Goal: Obtain resource: Obtain resource

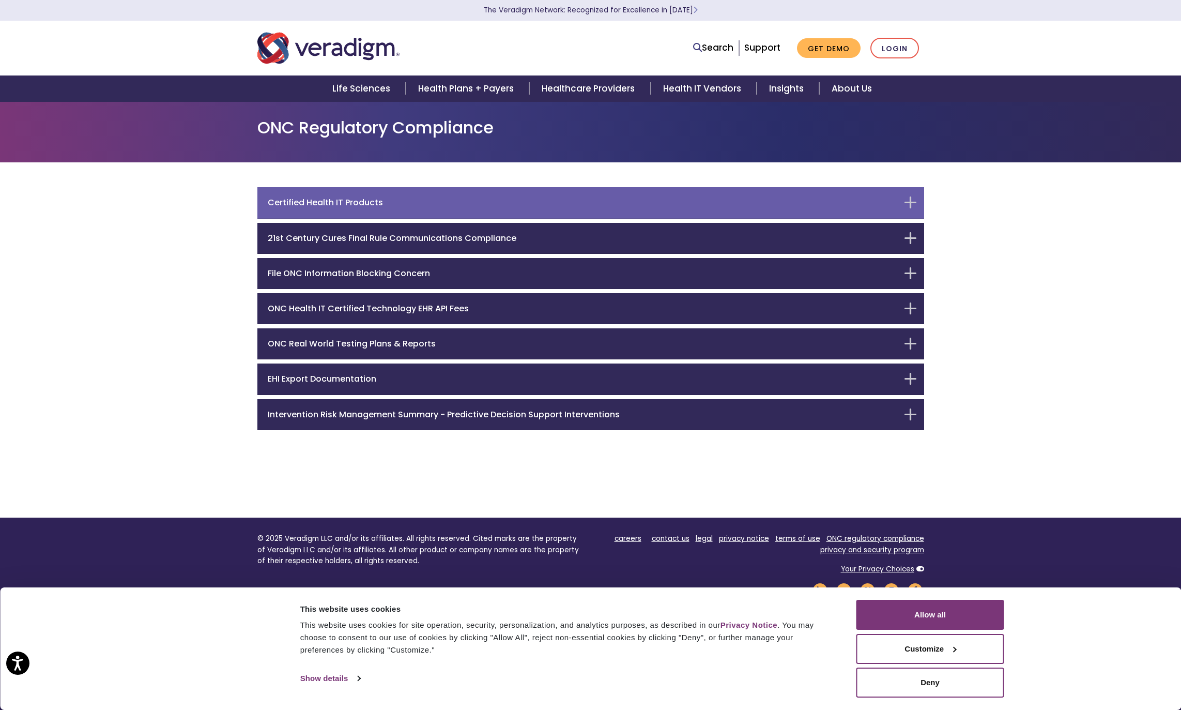
click at [597, 197] on h6 "Certified Health IT Products" at bounding box center [583, 202] width 631 height 10
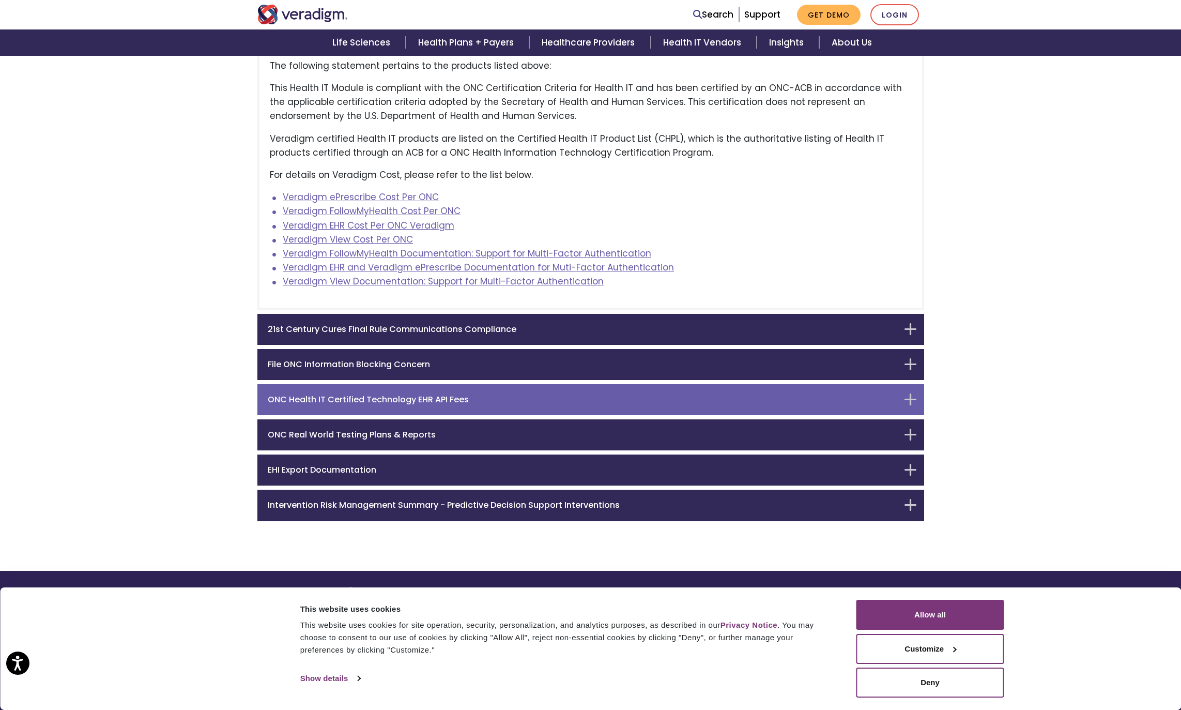
scroll to position [297, 0]
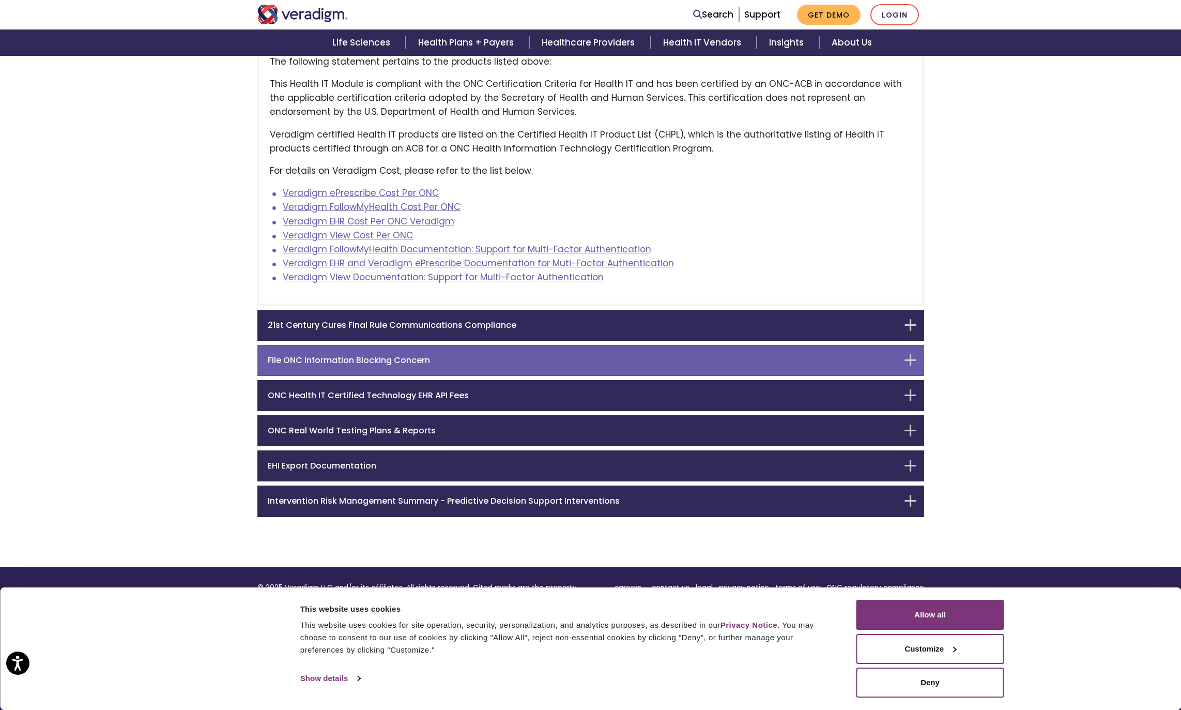
click at [397, 366] on div "File ONC Information Blocking Concern" at bounding box center [590, 360] width 667 height 31
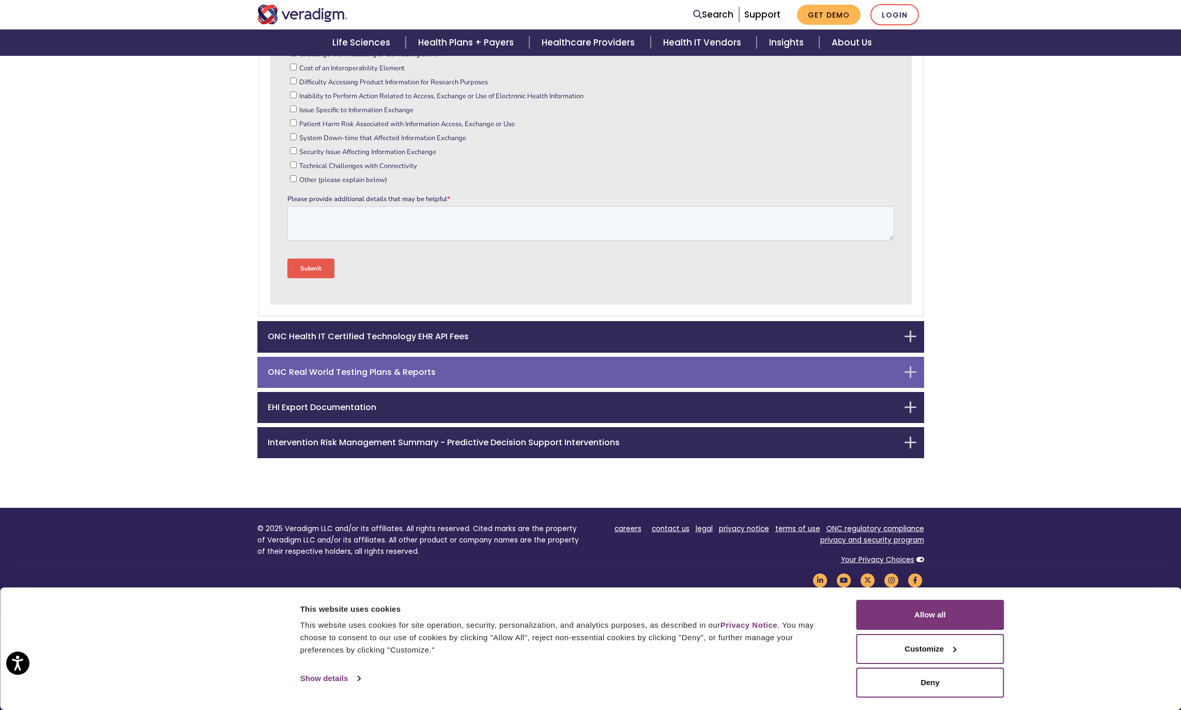
scroll to position [642, 0]
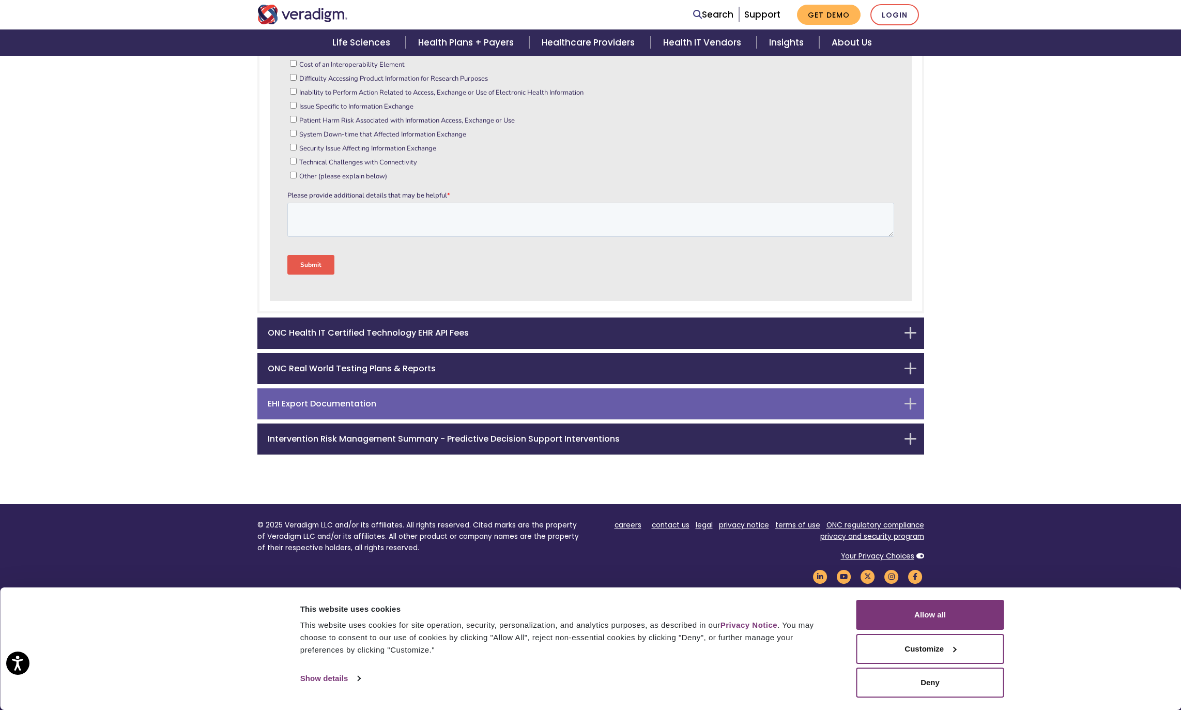
click at [406, 404] on h6 "EHI Export Documentation" at bounding box center [583, 404] width 631 height 10
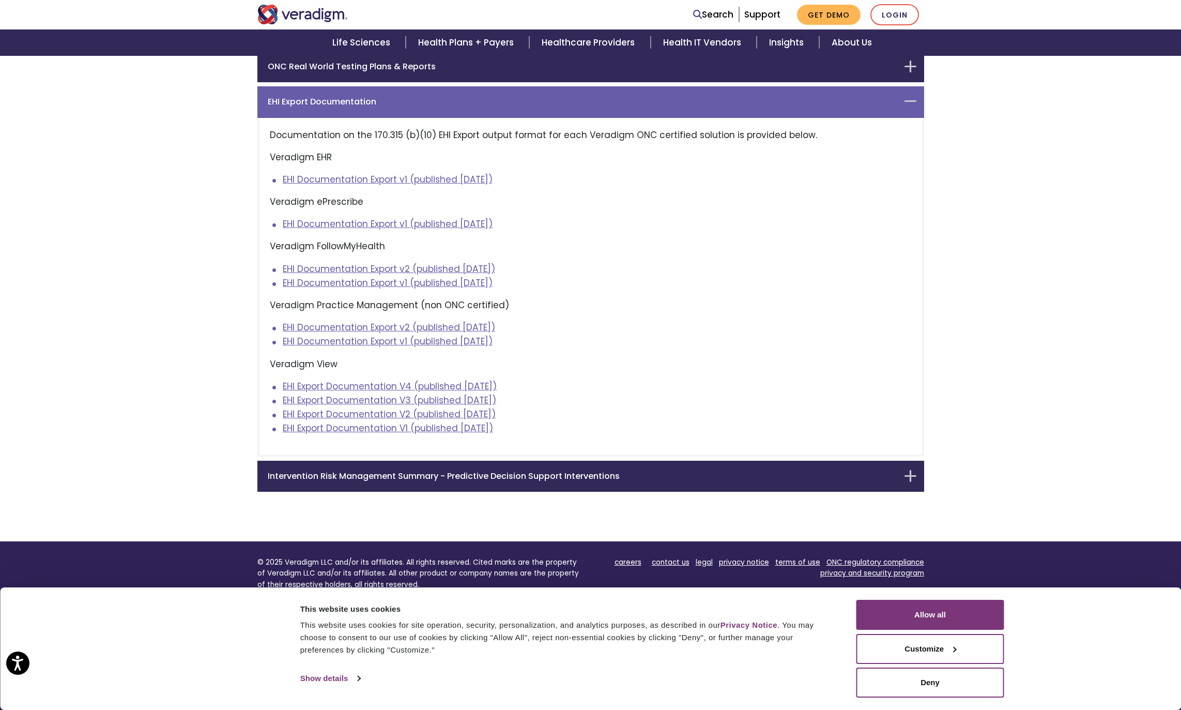
scroll to position [274, 0]
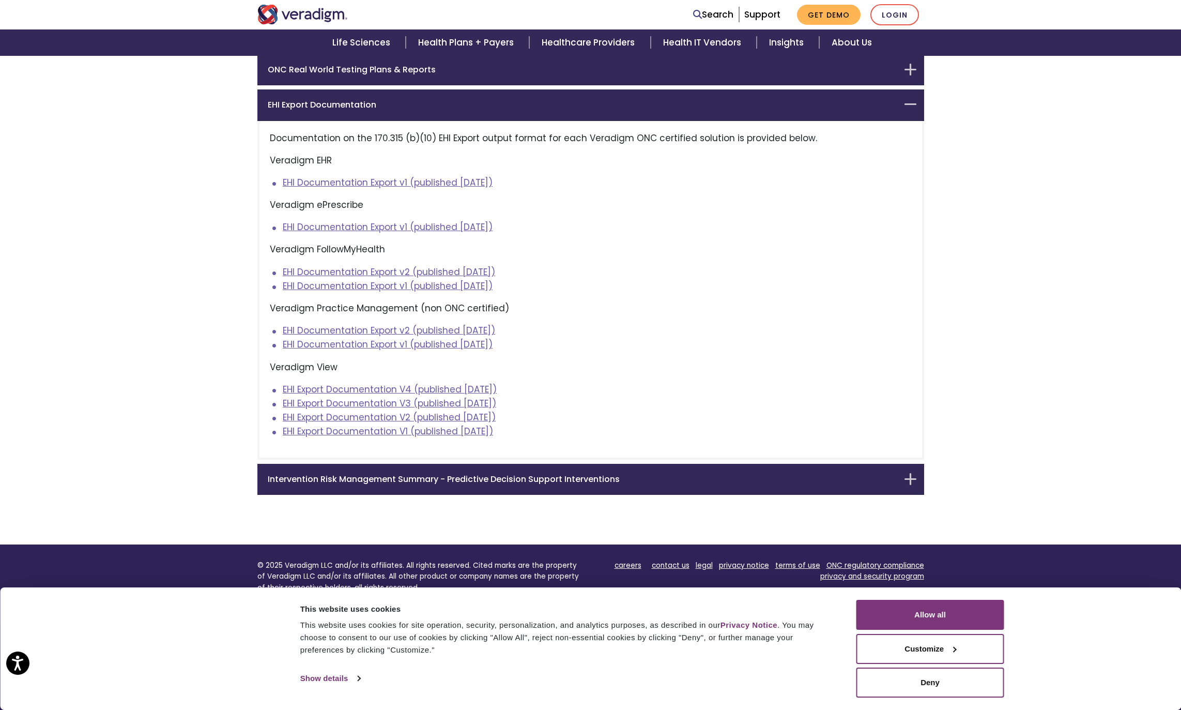
click at [702, 335] on li "EHI Documentation Export v2 (published [DATE])" at bounding box center [597, 331] width 629 height 14
drag, startPoint x: 556, startPoint y: 441, endPoint x: 267, endPoint y: 136, distance: 419.7
click at [267, 136] on div "Documentation on the 170.315 (b)(10) EHI Export output format for each Veradigm…" at bounding box center [590, 290] width 667 height 339
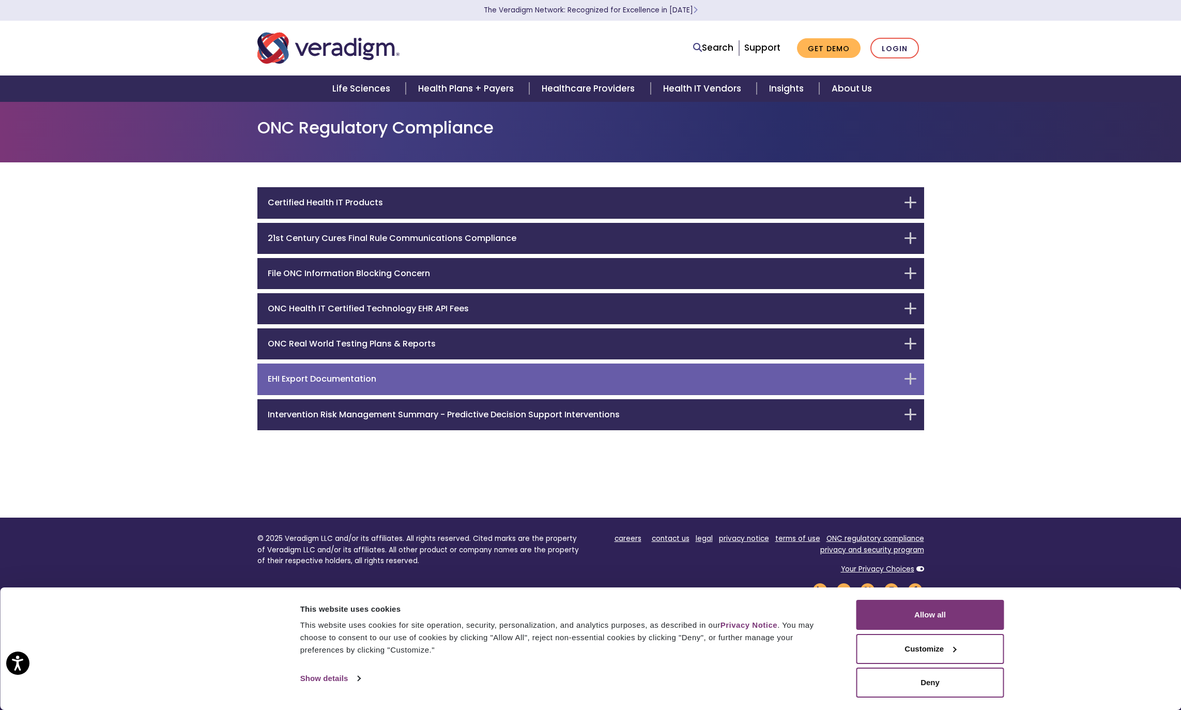
click at [501, 382] on h6 "EHI Export Documentation" at bounding box center [583, 379] width 631 height 10
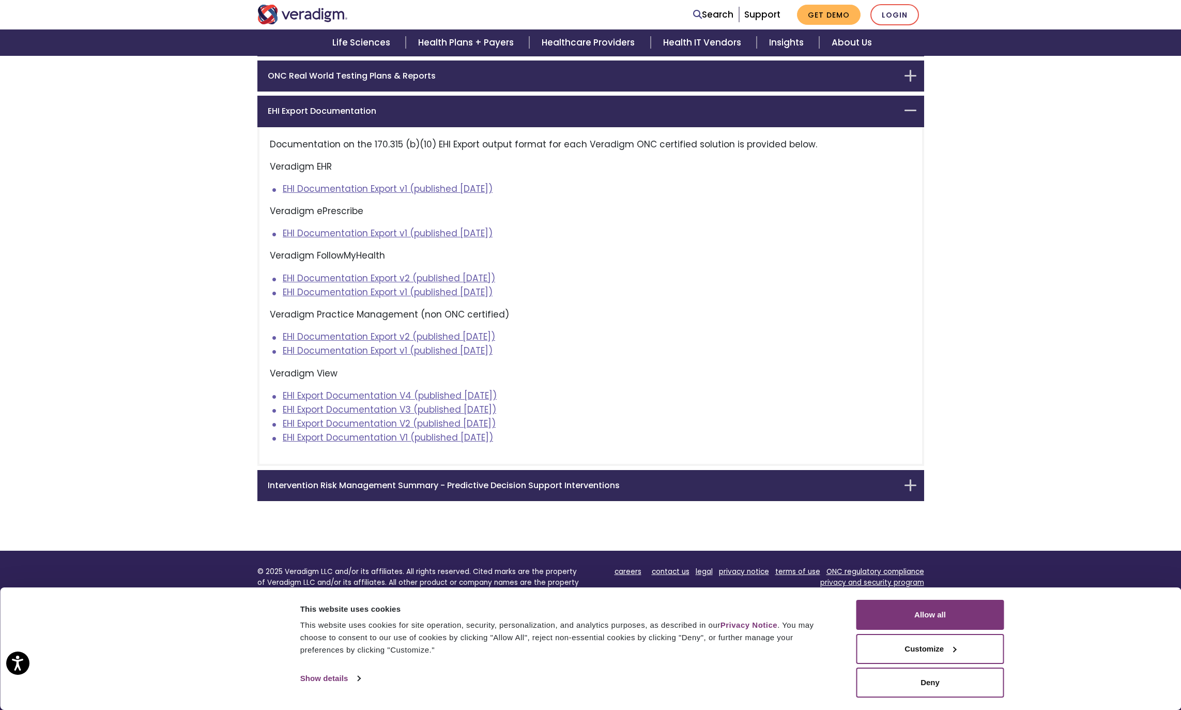
scroll to position [266, 0]
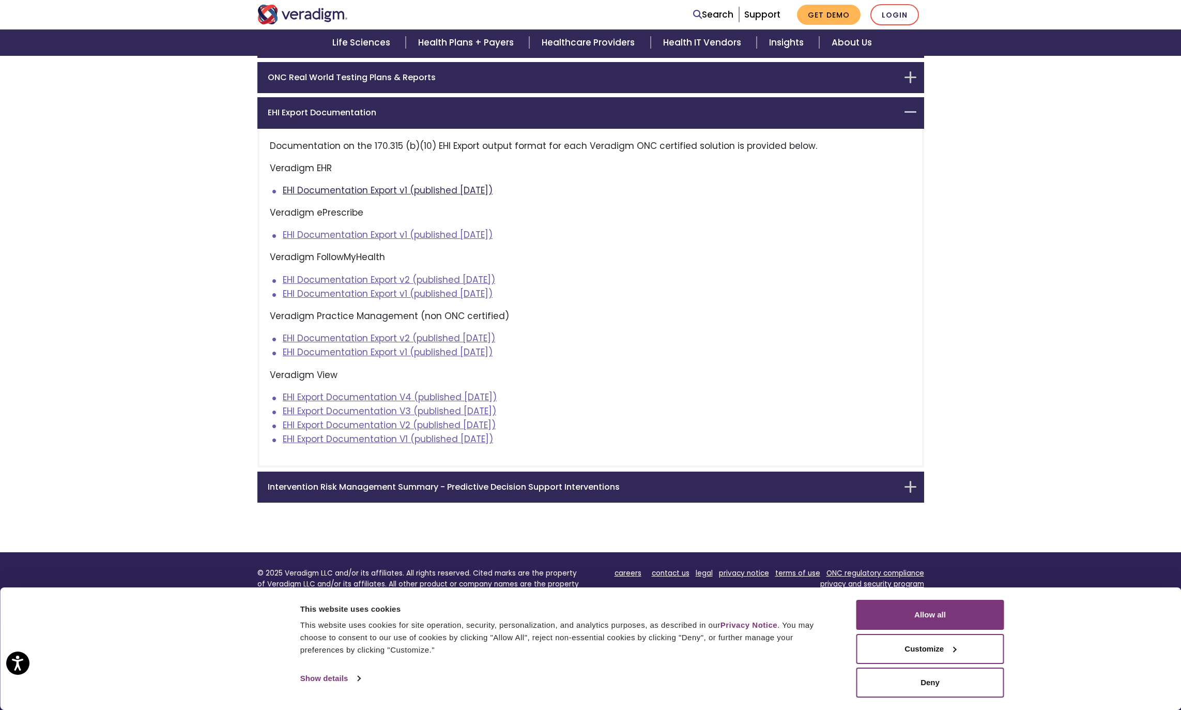
click at [403, 189] on link "EHI Documentation Export v1 (published [DATE])" at bounding box center [388, 190] width 210 height 12
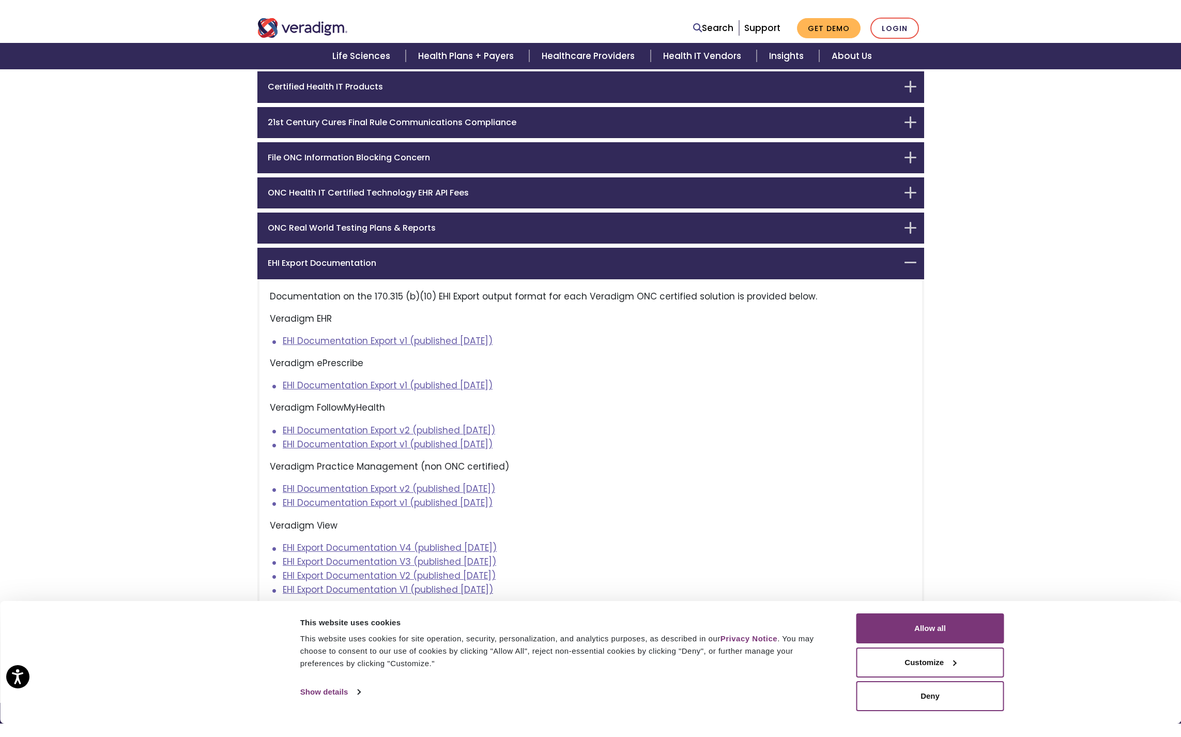
scroll to position [155, 0]
